Goal: Task Accomplishment & Management: Use online tool/utility

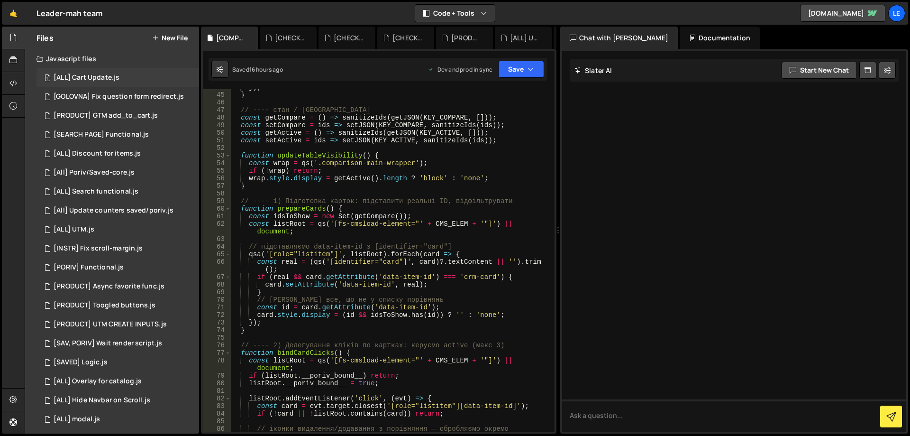
click at [128, 83] on div "1 [ALL] Cart Update.js 0" at bounding box center [117, 77] width 163 height 19
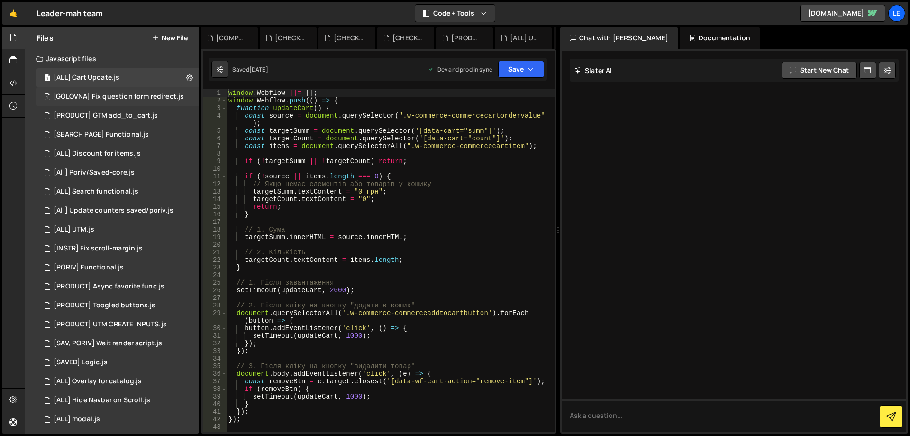
click at [137, 102] on div "1 [GOLOVNA] Fix question form redirect.js 0" at bounding box center [118, 96] width 165 height 19
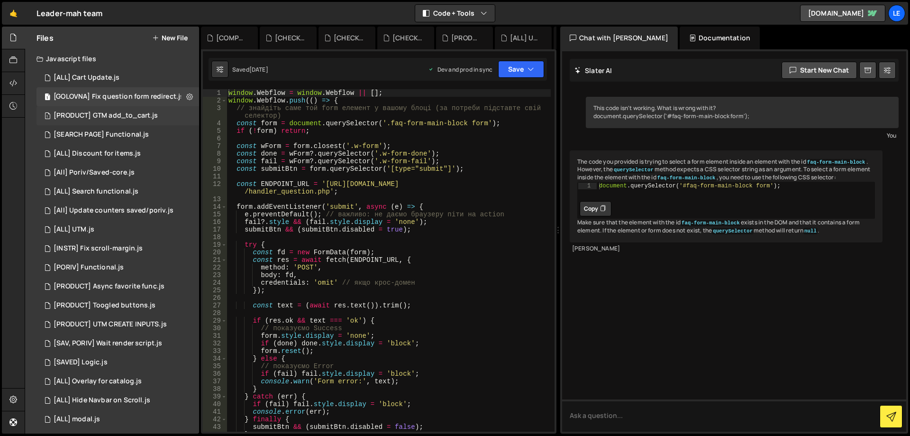
click at [129, 113] on div "[PRODUCT] GTM add_to_cart.js" at bounding box center [106, 115] width 104 height 9
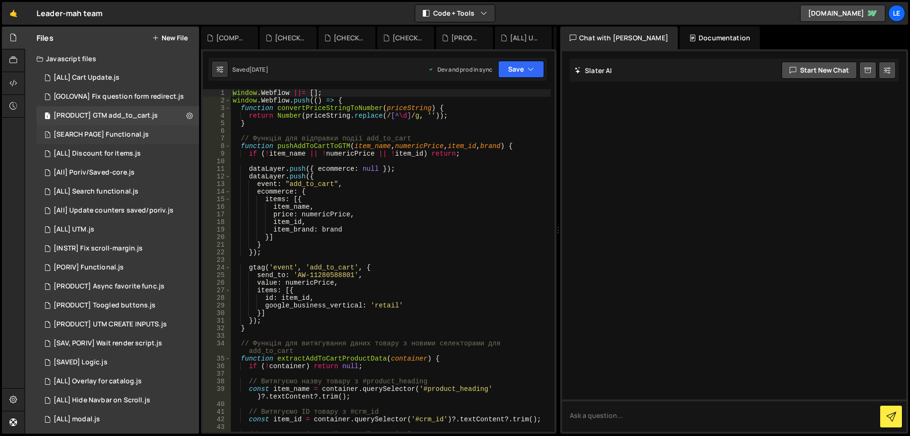
click at [129, 131] on div "[SEARCH PAGE] Functional.js" at bounding box center [101, 134] width 95 height 9
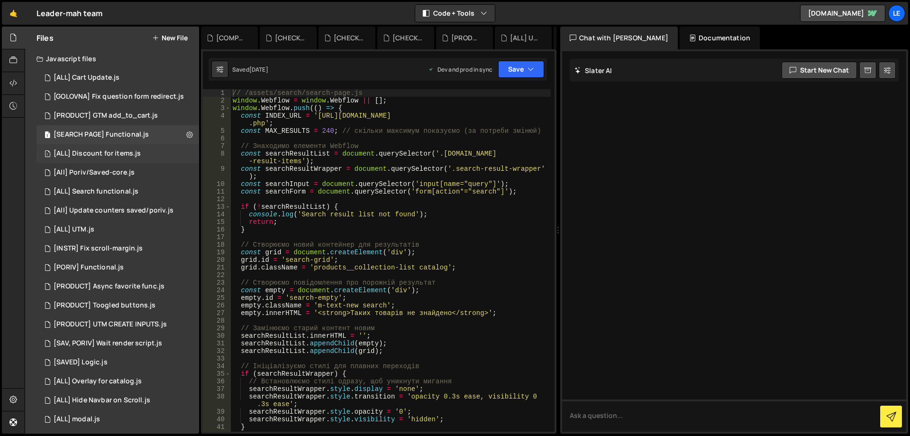
click at [128, 151] on div "[ALL] Discount for items.js" at bounding box center [97, 153] width 87 height 9
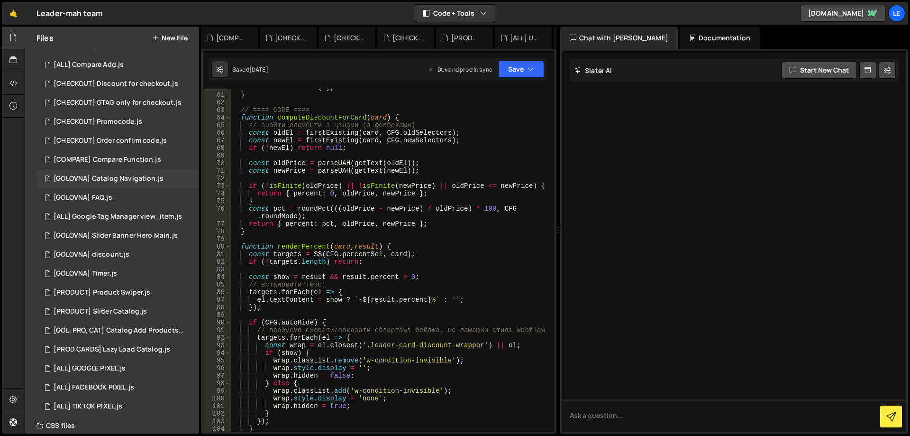
scroll to position [379, 0]
click at [143, 286] on div "[PRODUCT] Product Swiper.js" at bounding box center [102, 286] width 97 height 9
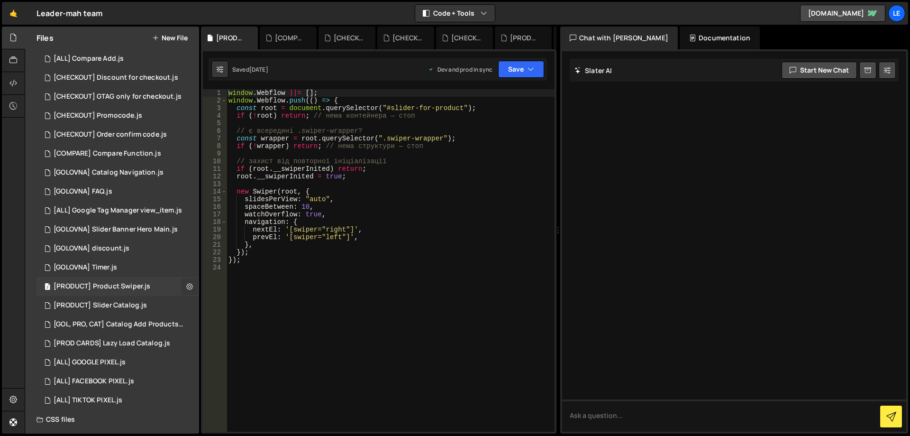
click at [186, 285] on icon at bounding box center [189, 286] width 7 height 9
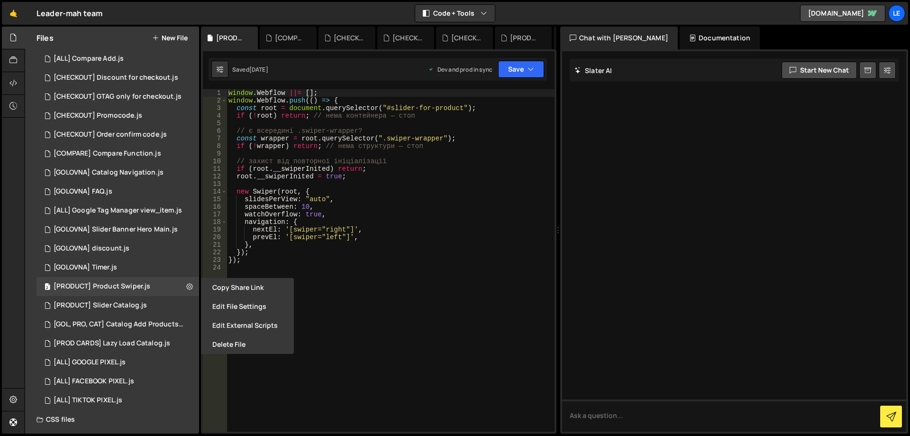
click at [354, 261] on div "window . Webflow ||= [ ] ; window . Webflow . push (( ) => { const root = docum…" at bounding box center [391, 267] width 328 height 357
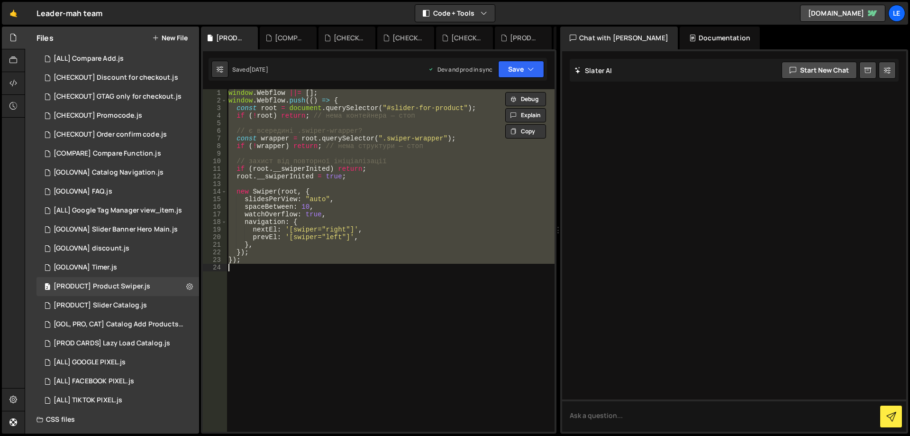
click at [361, 209] on div "window . Webflow ||= [ ] ; window . Webflow . push (( ) => { const root = docum…" at bounding box center [391, 260] width 328 height 342
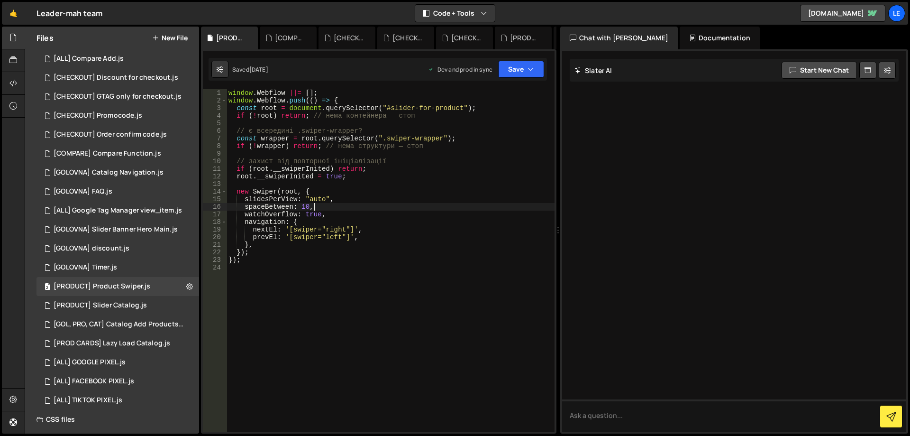
click at [359, 227] on div "window . Webflow ||= [ ] ; window . Webflow . push (( ) => { const root = docum…" at bounding box center [391, 267] width 328 height 357
click at [376, 237] on div "window . Webflow ||= [ ] ; window . Webflow . push (( ) => { const root = docum…" at bounding box center [391, 267] width 328 height 357
click at [376, 228] on div "window . Webflow ||= [ ] ; window . Webflow . push (( ) => { const root = docum…" at bounding box center [391, 267] width 328 height 357
click at [376, 235] on div "window . Webflow ||= [ ] ; window . Webflow . push (( ) => { const root = docum…" at bounding box center [391, 267] width 328 height 357
click at [377, 227] on div "window . Webflow ||= [ ] ; window . Webflow . push (( ) => { const root = docum…" at bounding box center [391, 267] width 328 height 357
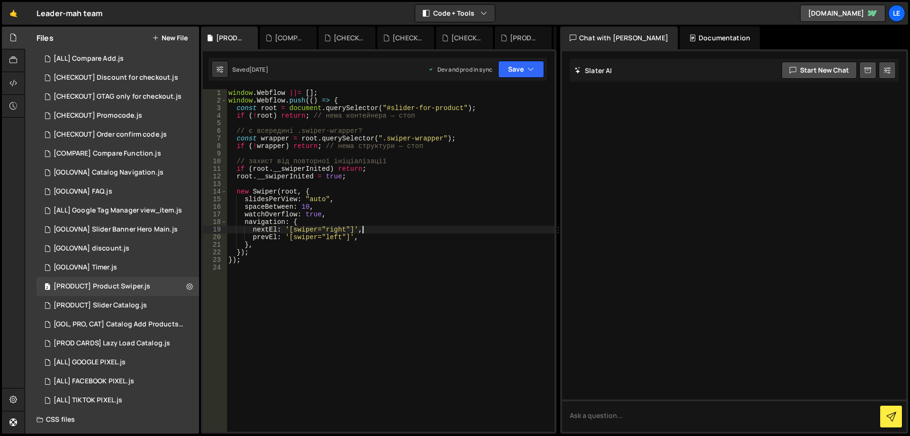
click at [377, 234] on div "window . Webflow ||= [ ] ; window . Webflow . push (( ) => { const root = docum…" at bounding box center [391, 267] width 328 height 357
click at [379, 226] on div "window . Webflow ||= [ ] ; window . Webflow . push (( ) => { const root = docum…" at bounding box center [391, 267] width 328 height 357
type textarea "nextEl: '[swiper="right"]',"
click at [378, 231] on div "window . Webflow ||= [ ] ; window . Webflow . push (( ) => { const root = docum…" at bounding box center [391, 267] width 328 height 357
click at [177, 38] on button "New File" at bounding box center [170, 38] width 36 height 8
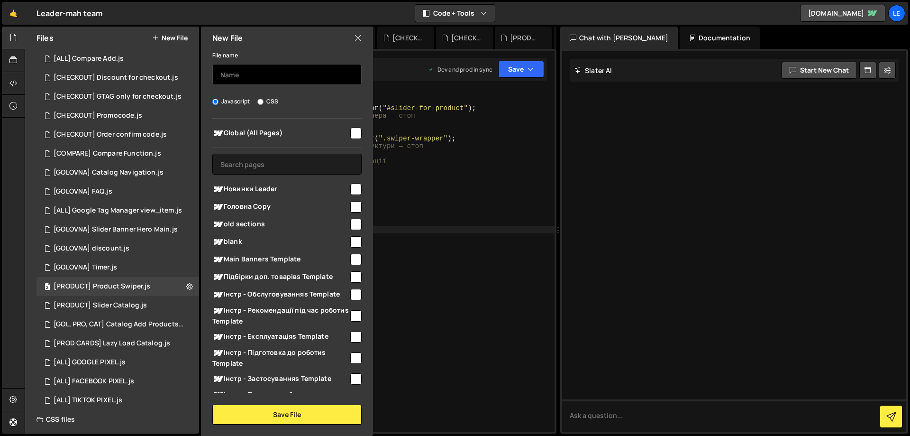
click at [276, 76] on input "text" at bounding box center [286, 74] width 149 height 21
type input "х"
type input "Х"
type input "[PORIV] Swiper cards"
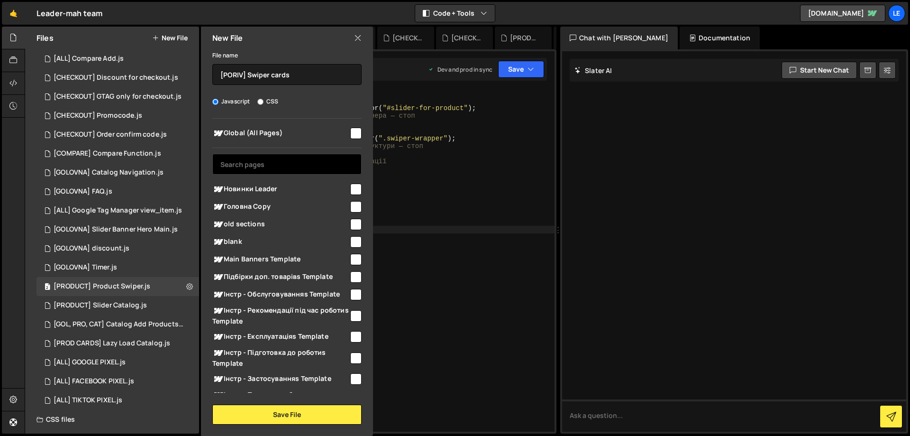
click at [281, 161] on input "text" at bounding box center [286, 164] width 149 height 21
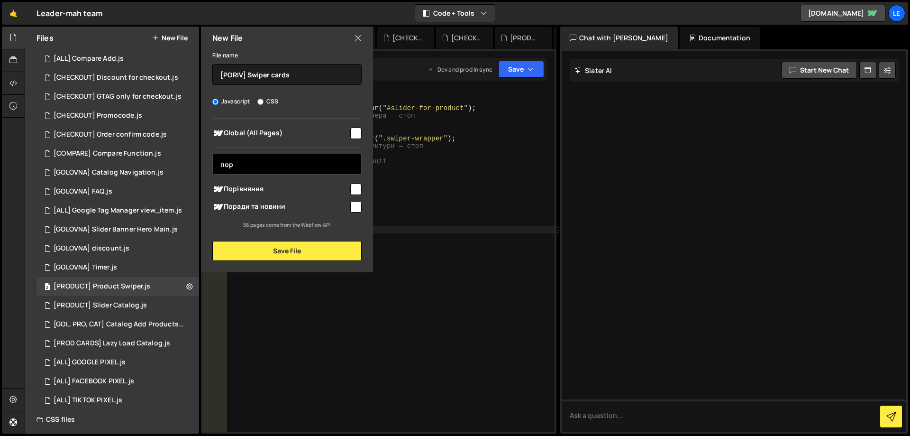
type input "пор"
click at [355, 186] on input "checkbox" at bounding box center [355, 188] width 11 height 11
checkbox input "true"
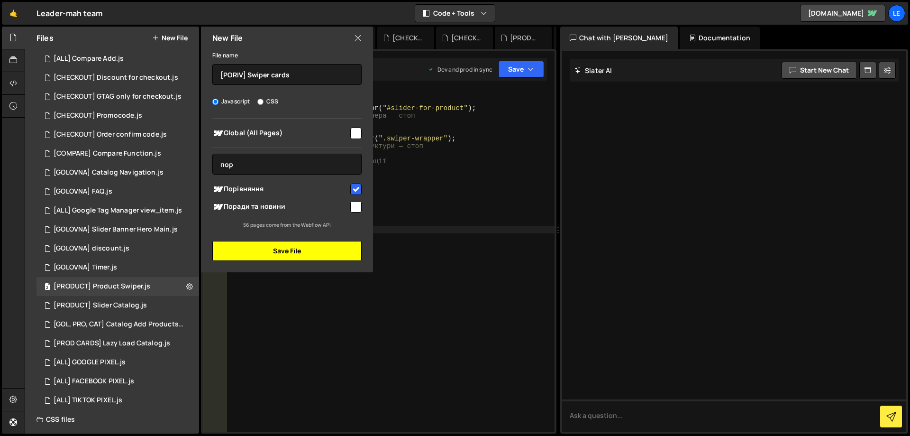
click at [299, 253] on button "Save File" at bounding box center [286, 251] width 149 height 20
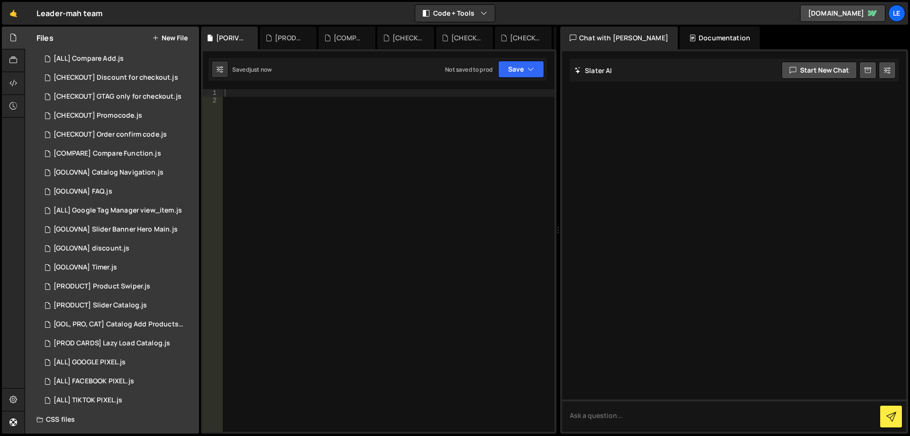
click at [338, 185] on div at bounding box center [389, 267] width 332 height 357
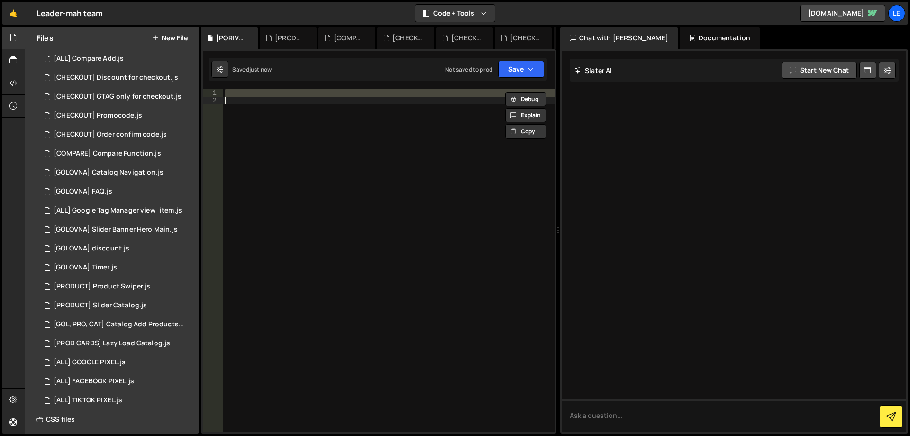
paste textarea
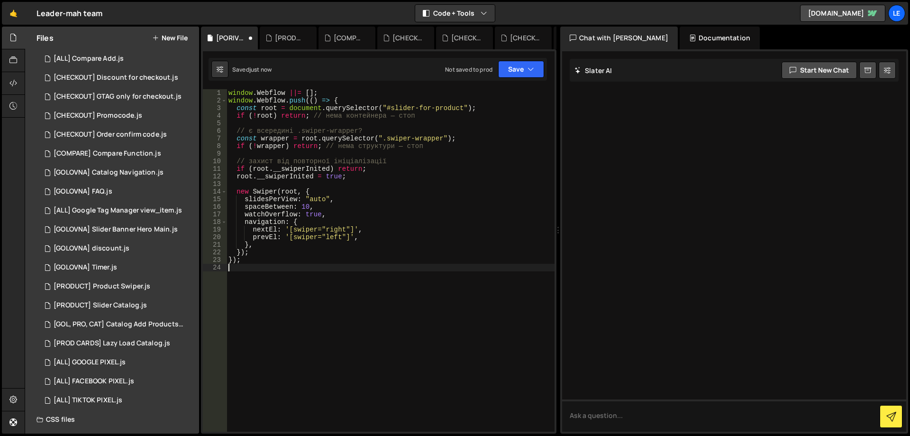
click at [401, 188] on div "window . Webflow ||= [ ] ; window . Webflow . push (( ) => { const root = docum…" at bounding box center [391, 267] width 328 height 357
drag, startPoint x: 388, startPoint y: 108, endPoint x: 464, endPoint y: 106, distance: 75.9
click at [464, 106] on div "window . Webflow ||= [ ] ; window . Webflow . push (( ) => { const root = docum…" at bounding box center [391, 267] width 328 height 357
paste textarea "comparison-fs-main-wrapper slider"
click at [387, 109] on div "window . Webflow ||= [ ] ; window . Webflow . push (( ) => { const root = docum…" at bounding box center [391, 267] width 328 height 357
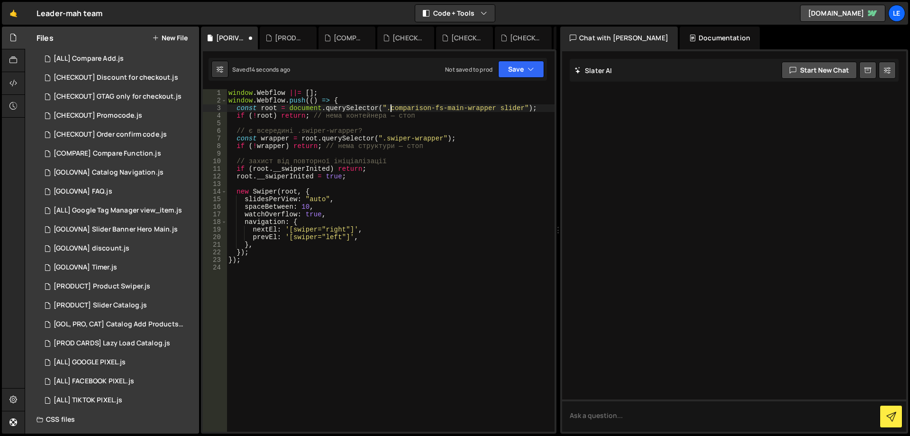
scroll to position [0, 11]
click at [496, 106] on div "window . Webflow ||= [ ] ; window . Webflow . push (( ) => { const root = docum…" at bounding box center [391, 267] width 328 height 357
click at [463, 142] on div "window . Webflow ||= [ ] ; window . Webflow . push (( ) => { const root = docum…" at bounding box center [391, 267] width 328 height 357
drag, startPoint x: 402, startPoint y: 105, endPoint x: 525, endPoint y: 105, distance: 123.2
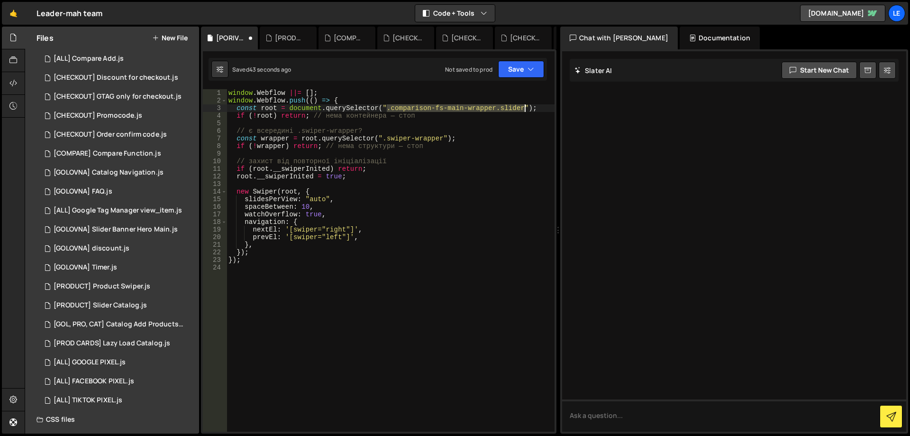
click at [525, 105] on div "window . Webflow ||= [ ] ; window . Webflow . push (( ) => { const root = docum…" at bounding box center [391, 267] width 328 height 357
paste textarea "w-layout-blockcontainer container comparison-fs w-contain"
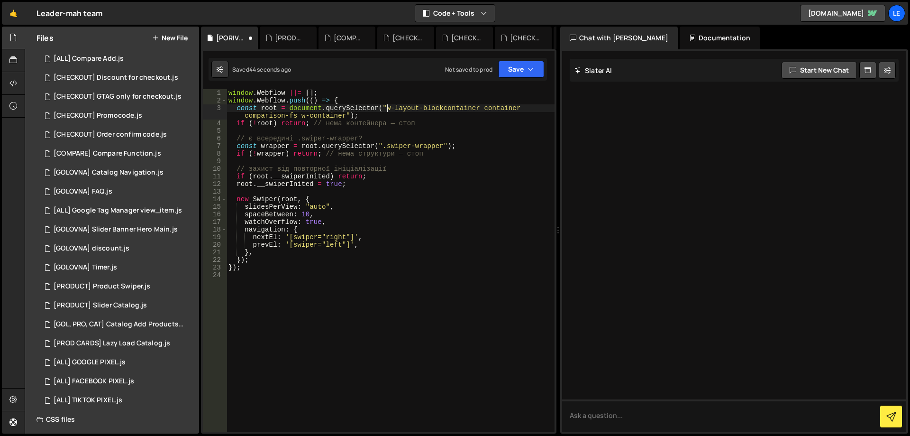
click at [386, 107] on div "window . Webflow ||= [ ] ; window . Webflow . push (( ) => { const root = docum…" at bounding box center [391, 267] width 328 height 357
click at [485, 106] on div "window . Webflow ||= [ ] ; window . Webflow . push (( ) => { const root = docum…" at bounding box center [391, 267] width 328 height 357
click at [246, 113] on div "window . Webflow ||= [ ] ; window . Webflow . push (( ) => { const root = docum…" at bounding box center [391, 267] width 328 height 357
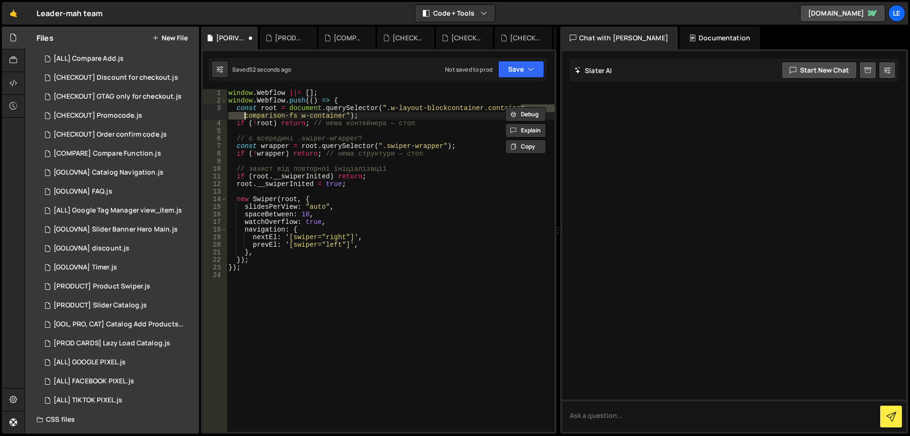
click at [502, 166] on div "window . Webflow ||= [ ] ; window . Webflow . push (( ) => { const root = docum…" at bounding box center [391, 267] width 328 height 357
click at [531, 109] on div "window . Webflow ||= [ ] ; window . Webflow . push (( ) => { const root = docum…" at bounding box center [391, 267] width 328 height 357
drag, startPoint x: 387, startPoint y: 147, endPoint x: 445, endPoint y: 146, distance: 57.9
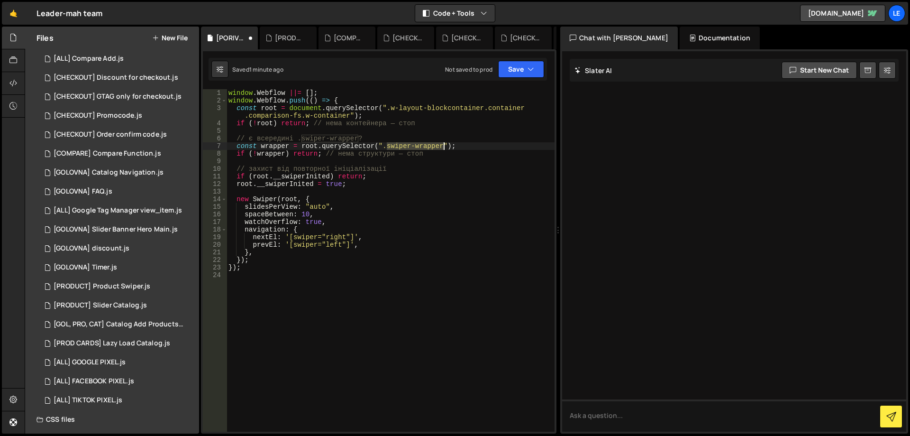
click at [445, 146] on div "window . Webflow ||= [ ] ; window . Webflow . push (( ) => { const root = docum…" at bounding box center [391, 267] width 328 height 357
paste textarea "comparison-fs-main"
click at [389, 175] on div "window . Webflow ||= [ ] ; window . Webflow . push (( ) => { const root = docum…" at bounding box center [391, 267] width 328 height 357
click at [374, 183] on div "window . Webflow ||= [ ] ; window . Webflow . push (( ) => { const root = docum…" at bounding box center [391, 267] width 328 height 357
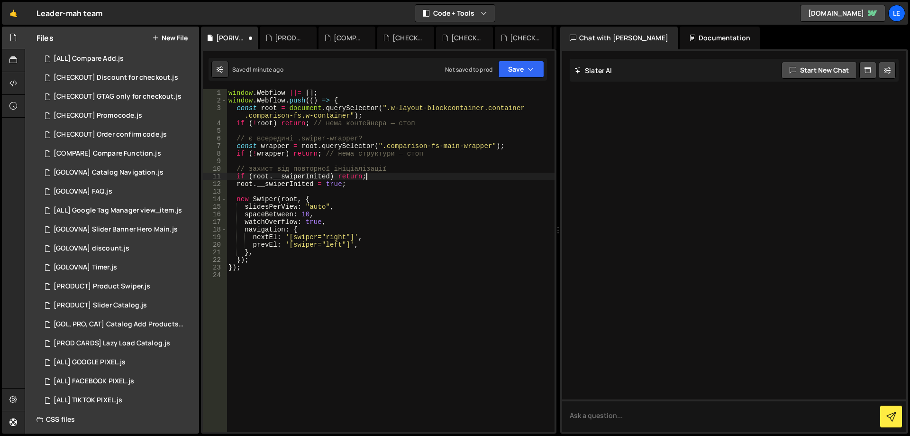
scroll to position [0, 8]
click at [384, 178] on div "window . Webflow ||= [ ] ; window . Webflow . push (( ) => { const root = docum…" at bounding box center [391, 267] width 328 height 357
click at [373, 184] on div "window . Webflow ||= [ ] ; window . Webflow . push (( ) => { const root = docum…" at bounding box center [391, 267] width 328 height 357
click at [381, 179] on div "window . Webflow ||= [ ] ; window . Webflow . push (( ) => { const root = docum…" at bounding box center [391, 267] width 328 height 357
click at [376, 185] on div "window . Webflow ||= [ ] ; window . Webflow . push (( ) => { const root = docum…" at bounding box center [391, 267] width 328 height 357
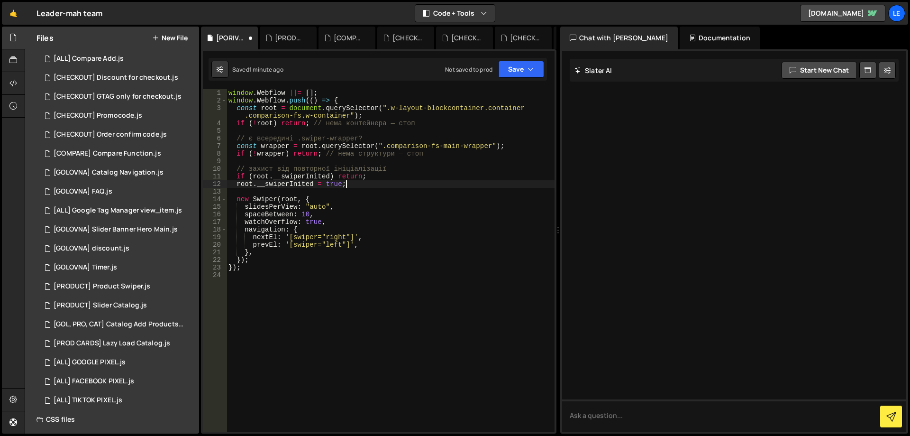
click at [384, 178] on div "window . Webflow ||= [ ] ; window . Webflow . push (( ) => { const root = docum…" at bounding box center [391, 267] width 328 height 357
click at [380, 183] on div "window . Webflow ||= [ ] ; window . Webflow . push (( ) => { const root = docum…" at bounding box center [391, 267] width 328 height 357
click at [510, 67] on button "Save" at bounding box center [521, 69] width 46 height 17
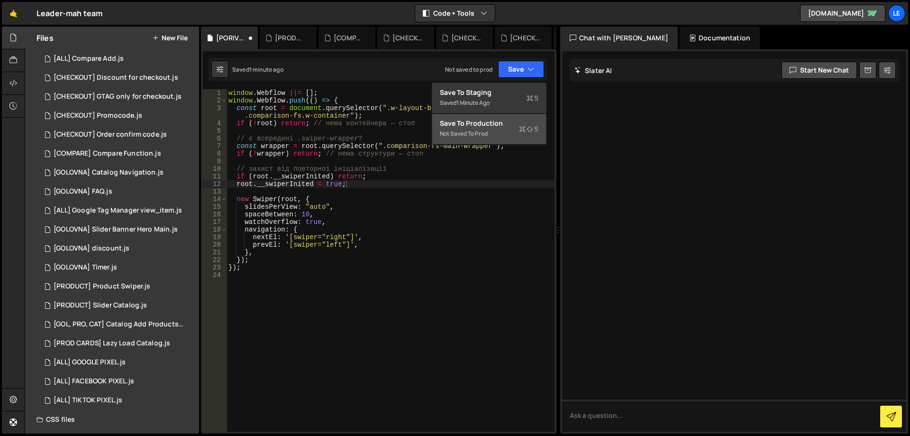
click at [488, 127] on div "Save to Production S" at bounding box center [489, 122] width 99 height 9
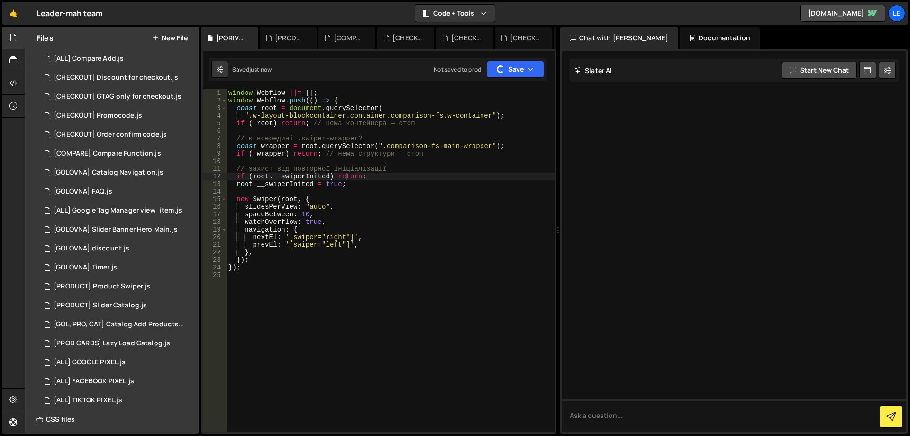
type textarea "if (!wrapper) return; // нема структури — стоп"
click at [444, 155] on div "window . Webflow ||= [ ] ; window . Webflow . push (( ) => { const root = docum…" at bounding box center [391, 267] width 328 height 357
click at [135, 283] on div "[PRODUCT] Product Swiper.js" at bounding box center [102, 286] width 97 height 9
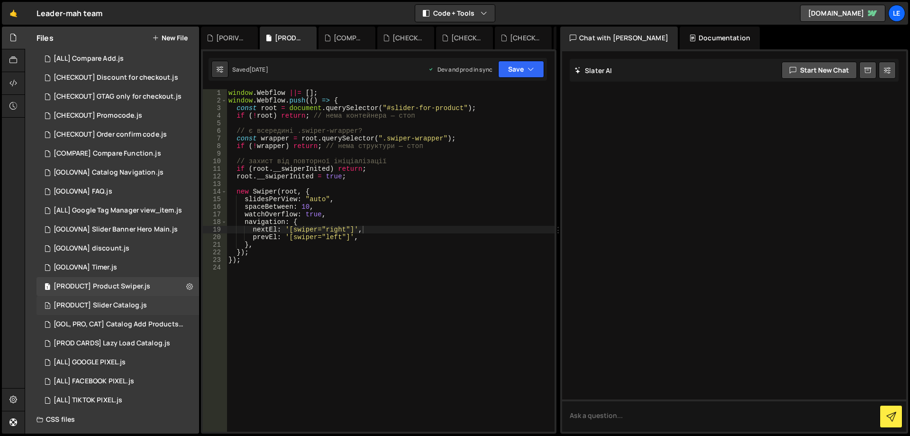
click at [139, 308] on div "[PRODUCT] Slider Catalog.js" at bounding box center [100, 305] width 93 height 9
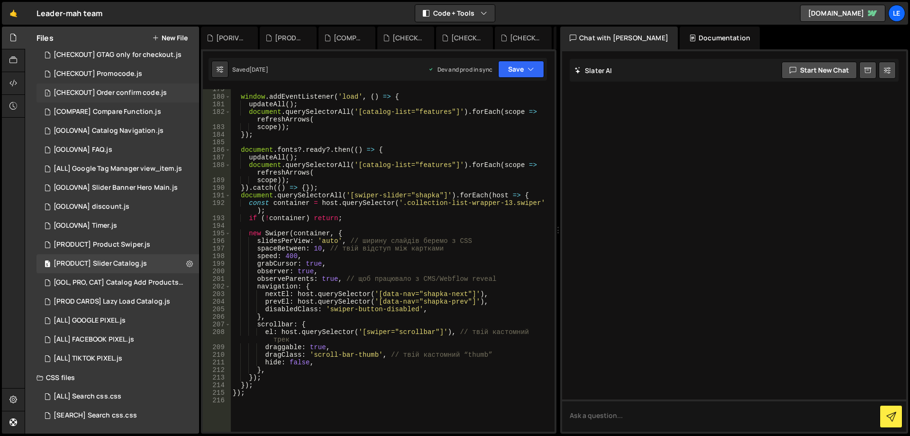
scroll to position [441, 0]
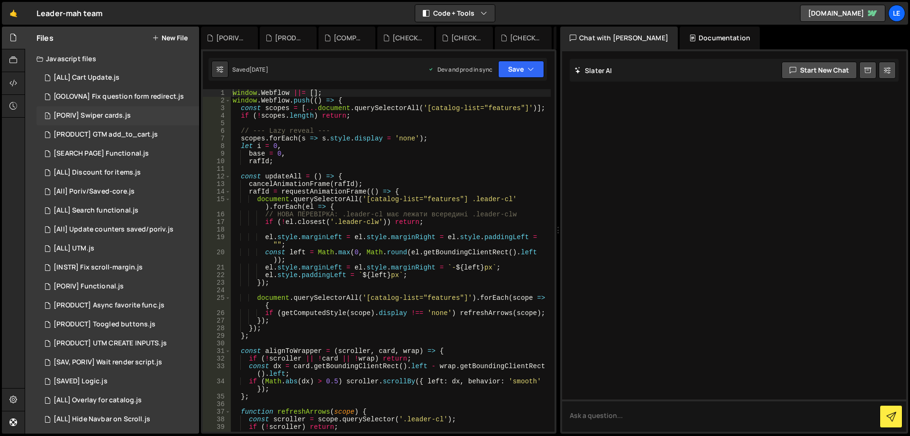
click at [127, 116] on div "[PORIV] Swiper cards.js" at bounding box center [92, 115] width 77 height 9
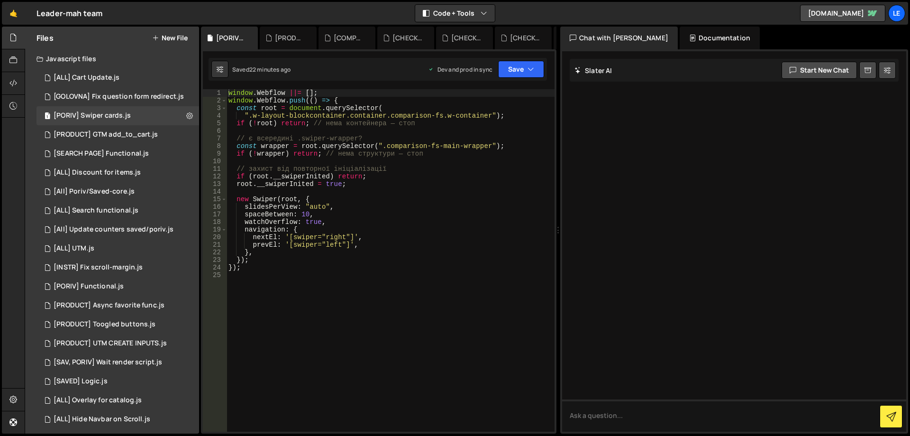
click at [322, 261] on div "window . Webflow ||= [ ] ; window . Webflow . push (( ) => { const root = docum…" at bounding box center [391, 267] width 328 height 357
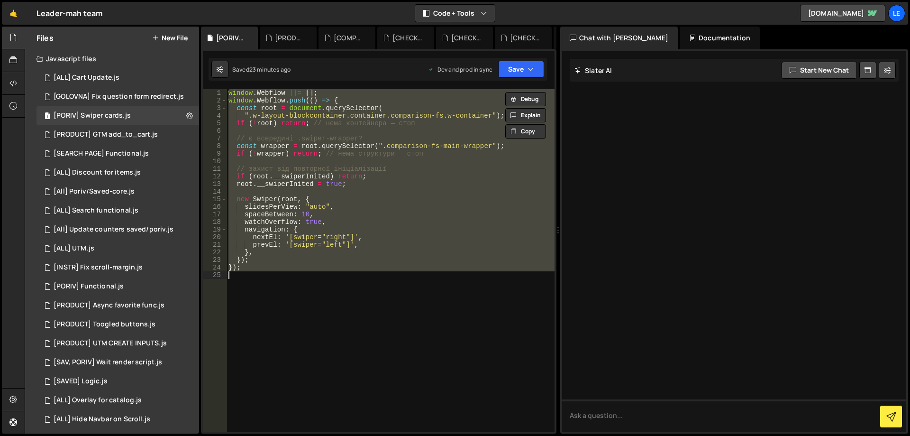
click at [349, 243] on div "window . Webflow ||= [ ] ; window . Webflow . push (( ) => { const root = docum…" at bounding box center [391, 260] width 328 height 342
paste textarea
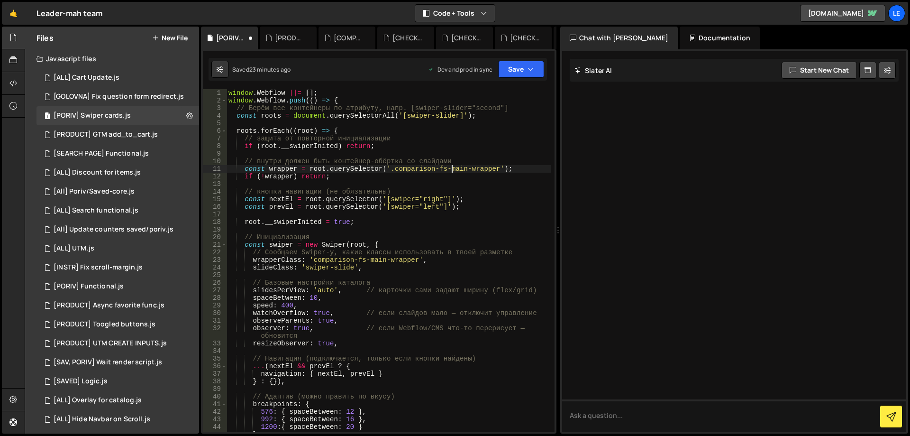
click at [453, 172] on div "window . Webflow ||= [ ] ; window . Webflow . push (( ) => { // Берём все конте…" at bounding box center [389, 267] width 324 height 357
type textarea "const wrapper = root.querySelector('.comparison-fs-main-wrapper');"
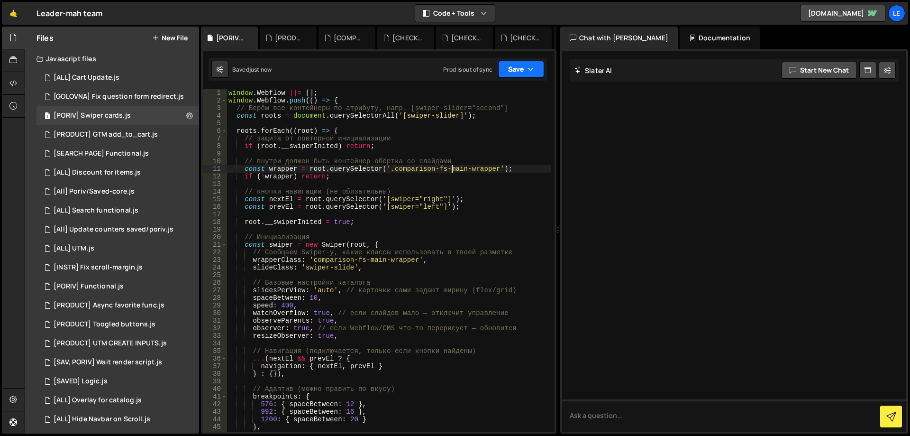
click at [522, 75] on button "Save" at bounding box center [521, 69] width 46 height 17
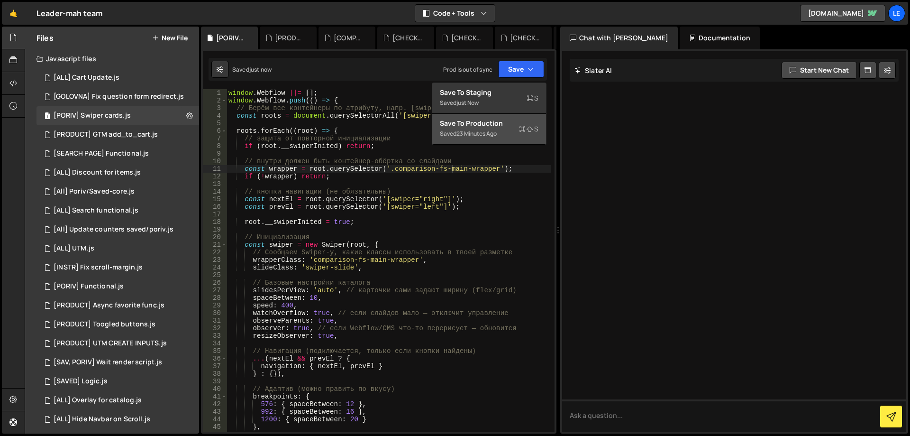
click at [497, 133] on div "23 minutes ago" at bounding box center [476, 133] width 40 height 8
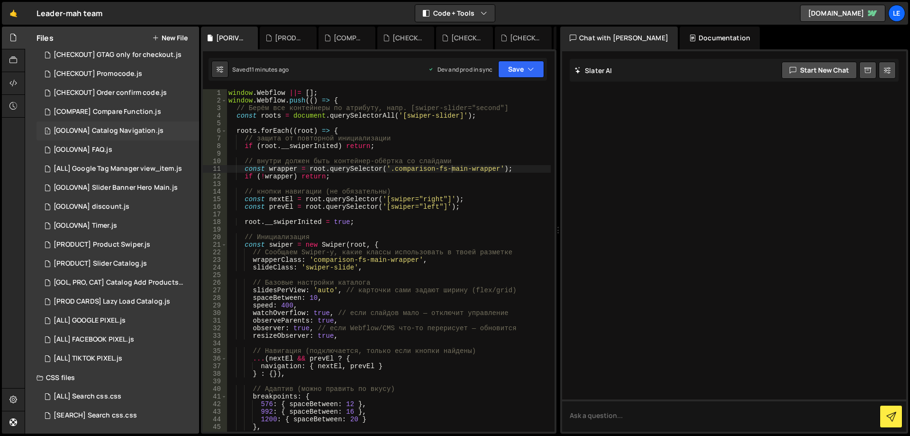
scroll to position [441, 0]
click at [138, 290] on div "4 [GOL, PRO, CAT] Catalog Add Products.js 0" at bounding box center [119, 281] width 166 height 19
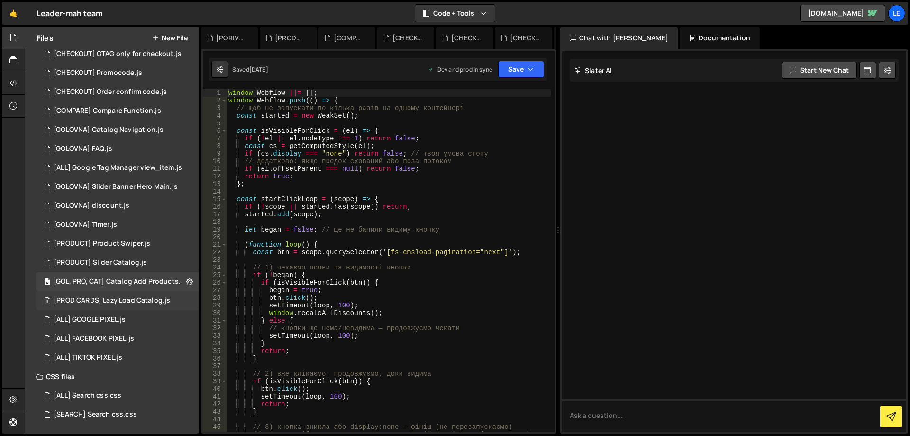
click at [137, 297] on div "[PROD CARDS] Lazy Load Catalog.js" at bounding box center [112, 300] width 117 height 9
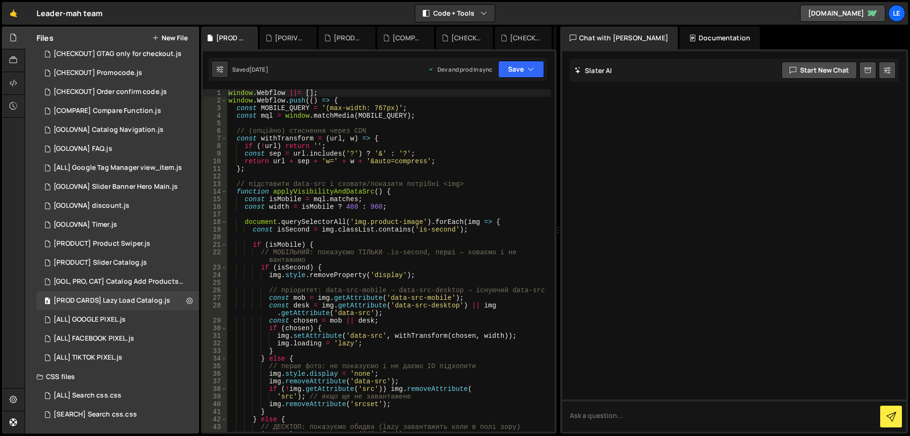
type textarea "document.querySelectorAll('img.product-image').forEach(img => {"
click at [374, 223] on div "window . Webflow ||= [ ] ; window . Webflow . push (( ) => { const MOBILE_QUERY…" at bounding box center [389, 267] width 324 height 357
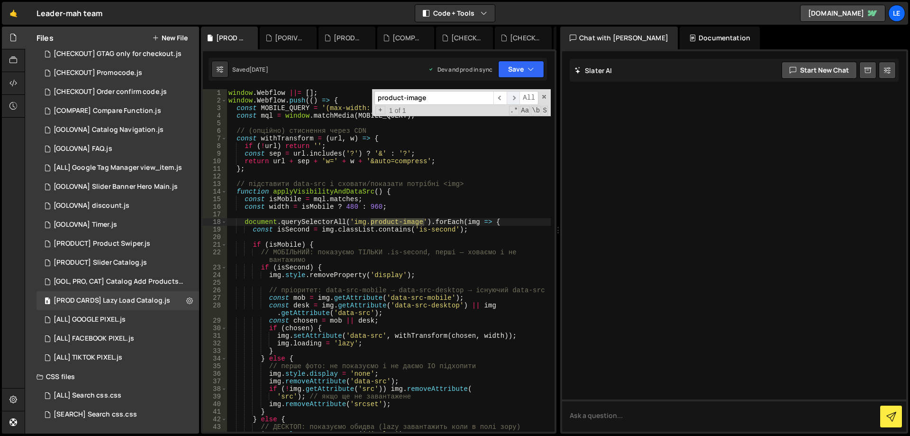
type input "product-image"
click at [517, 99] on span "​" at bounding box center [513, 98] width 13 height 14
click at [350, 266] on div "window . Webflow ||= [ ] ; window . Webflow . push (( ) => { const MOBILE_QUERY…" at bounding box center [389, 267] width 324 height 357
click at [422, 230] on div "window . Webflow ||= [ ] ; window . Webflow . push (( ) => { const MOBILE_QUERY…" at bounding box center [389, 267] width 324 height 357
drag, startPoint x: 422, startPoint y: 230, endPoint x: 439, endPoint y: 229, distance: 17.1
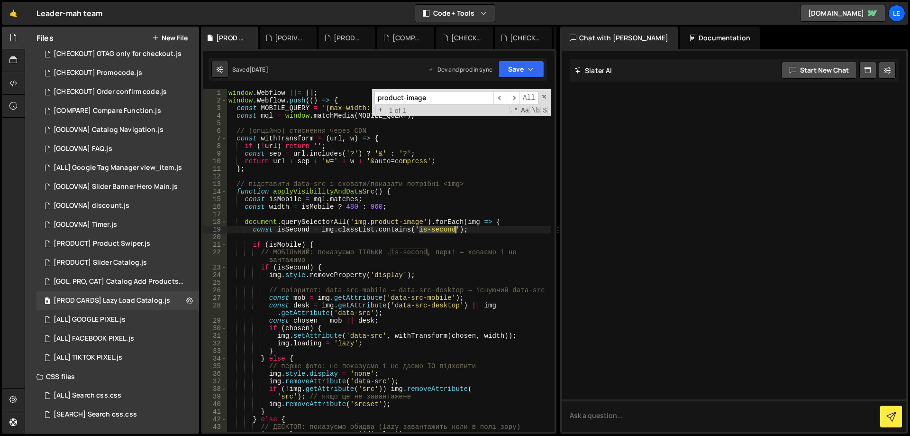
click at [439, 229] on div "window . Webflow ||= [ ] ; window . Webflow . push (( ) => { const MOBILE_QUERY…" at bounding box center [389, 267] width 324 height 357
click at [383, 220] on div "window . Webflow ||= [ ] ; window . Webflow . push (( ) => { const MOBILE_QUERY…" at bounding box center [389, 267] width 324 height 357
drag, startPoint x: 383, startPoint y: 220, endPoint x: 411, endPoint y: 221, distance: 28.0
click at [411, 221] on div "window . Webflow ||= [ ] ; window . Webflow . push (( ) => { const MOBILE_QUERY…" at bounding box center [389, 267] width 324 height 357
drag, startPoint x: 421, startPoint y: 230, endPoint x: 455, endPoint y: 228, distance: 34.6
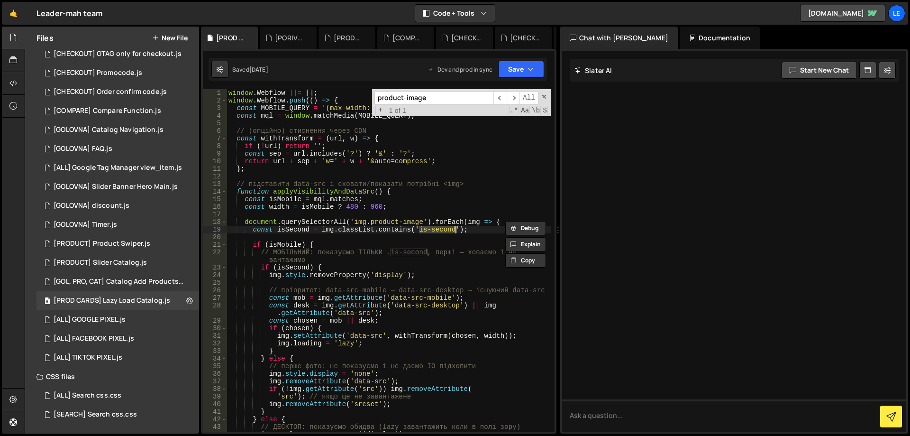
click at [455, 228] on div "window . Webflow ||= [ ] ; window . Webflow . push (( ) => { const MOBILE_QUERY…" at bounding box center [389, 267] width 324 height 357
type textarea "const isSecond = img.classList.contains('is-second');"
